Goal: Use online tool/utility

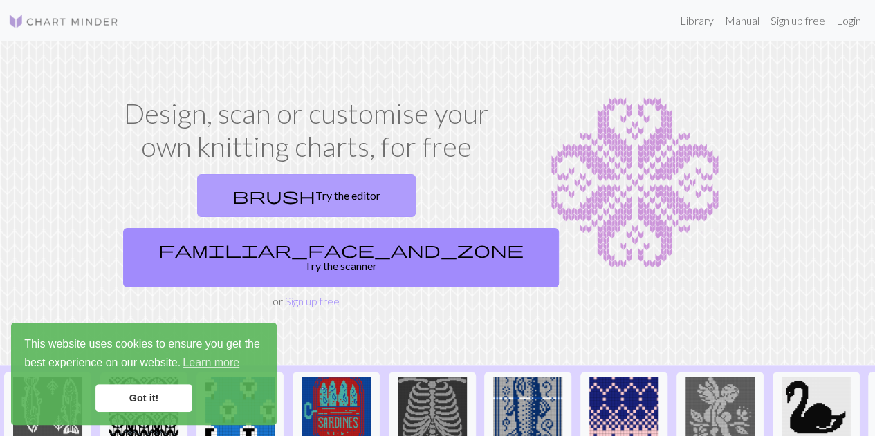
click at [255, 181] on link "brush Try the editor" at bounding box center [306, 195] width 219 height 43
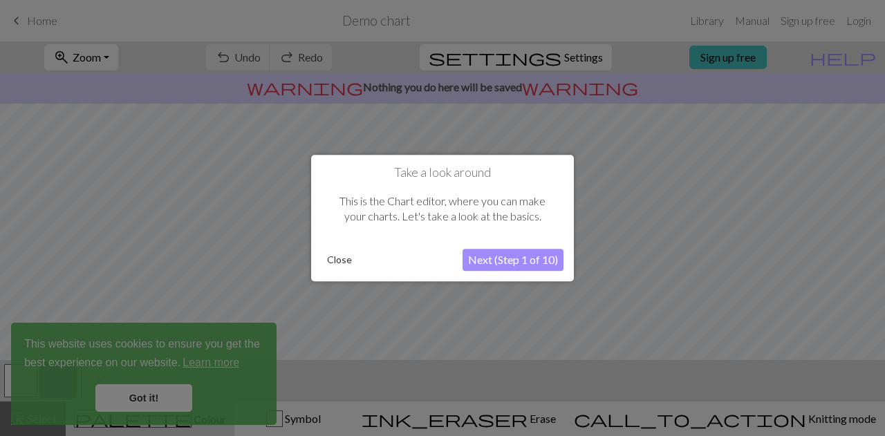
click at [343, 254] on button "Close" at bounding box center [340, 260] width 36 height 21
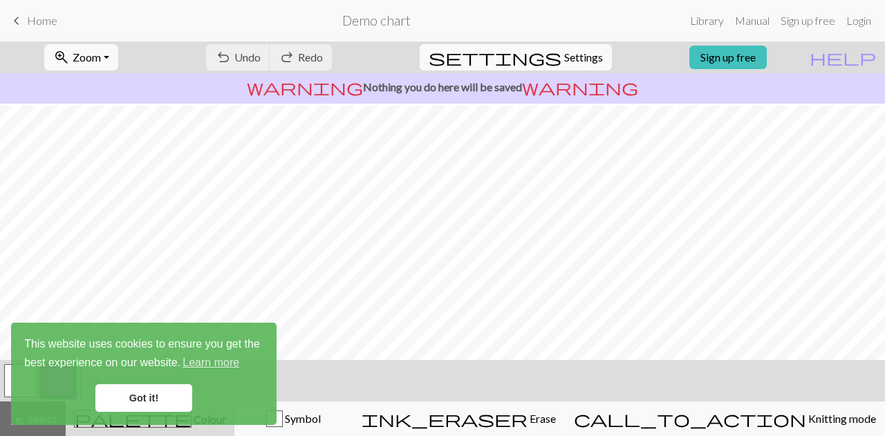
scroll to position [258, 0]
click at [166, 389] on link "Got it!" at bounding box center [143, 399] width 97 height 28
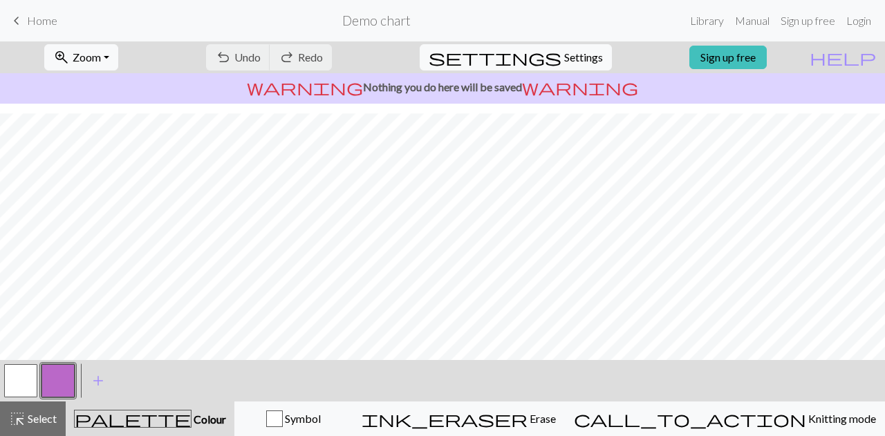
click at [28, 385] on button "button" at bounding box center [20, 380] width 33 height 33
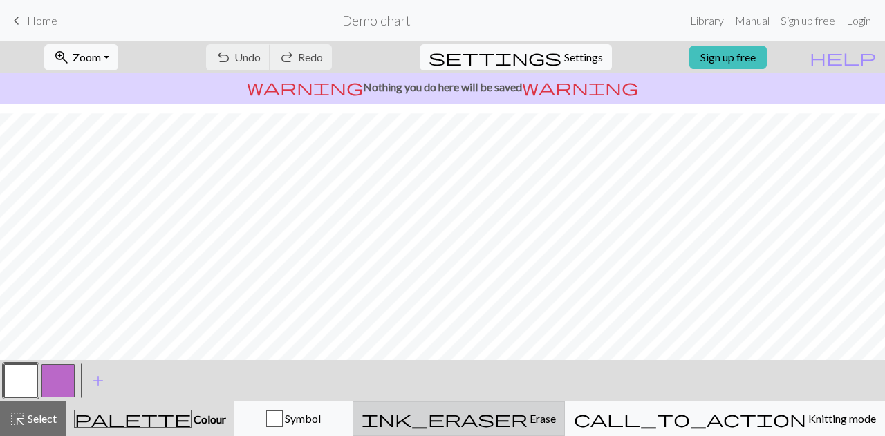
click at [528, 412] on span "ink_eraser" at bounding box center [445, 418] width 166 height 19
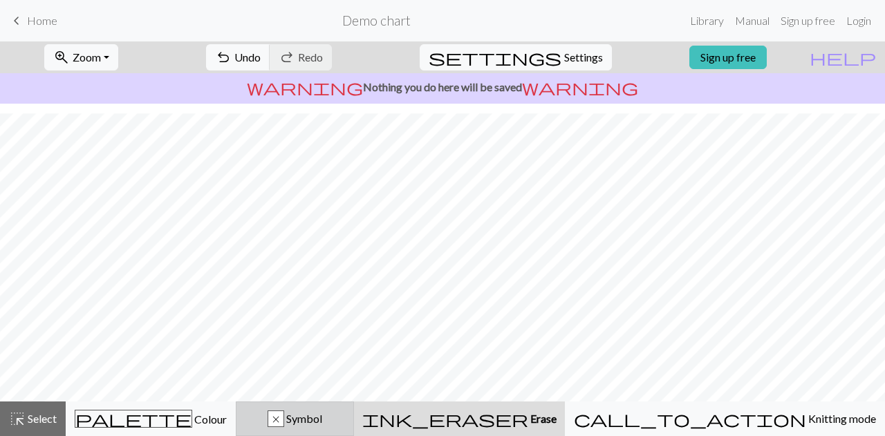
click at [354, 404] on button "x Symbol" at bounding box center [295, 419] width 118 height 35
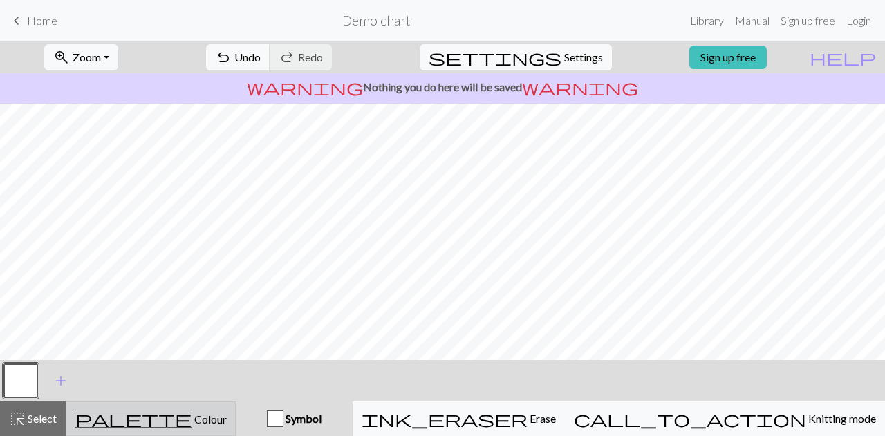
click at [154, 412] on span "palette" at bounding box center [133, 418] width 116 height 19
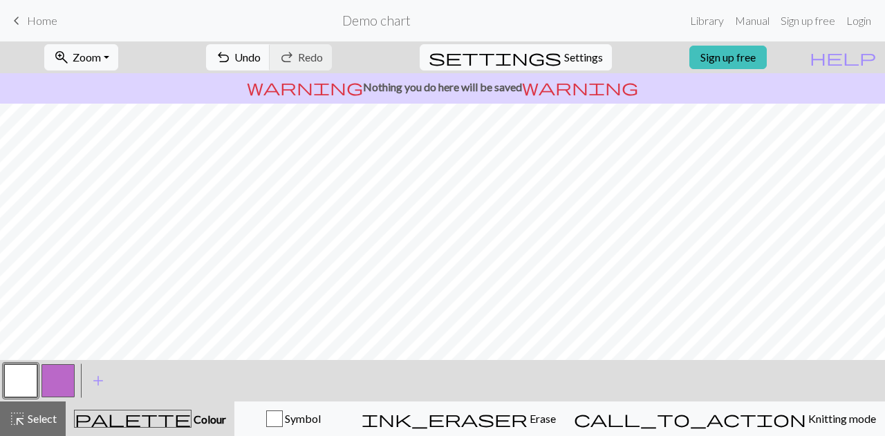
click at [24, 373] on button "button" at bounding box center [20, 380] width 33 height 33
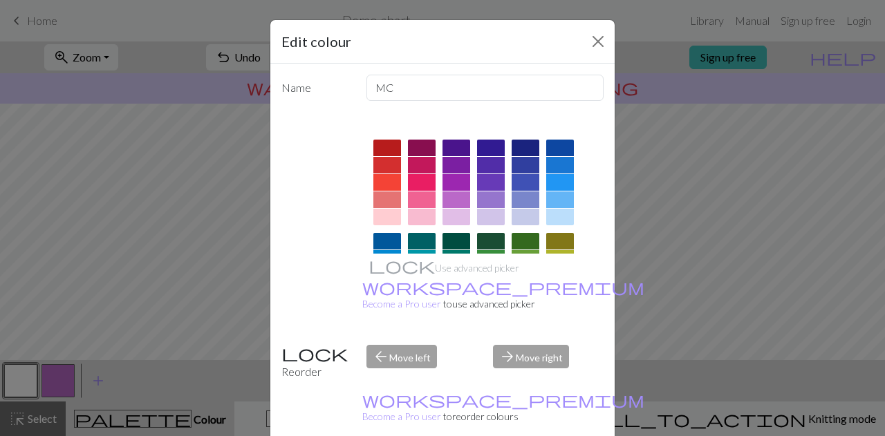
click at [617, 37] on div "Edit colour Name MC Use advanced picker workspace_premium Become a Pro user to …" at bounding box center [442, 218] width 885 height 436
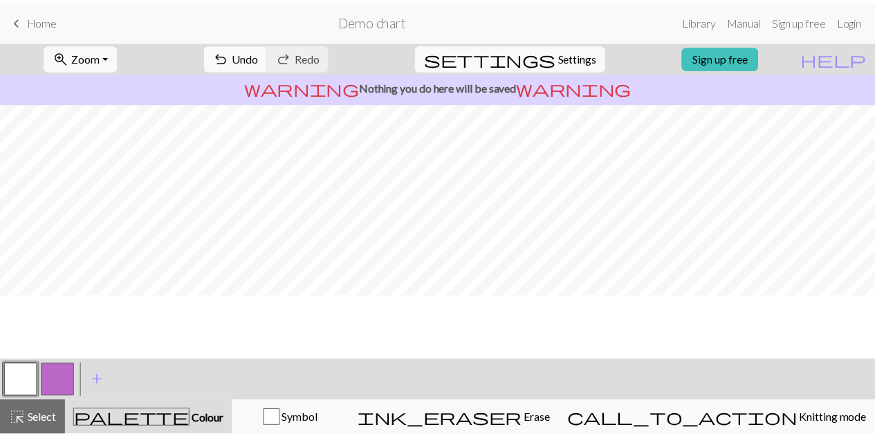
scroll to position [25, 0]
